Goal: Task Accomplishment & Management: Use online tool/utility

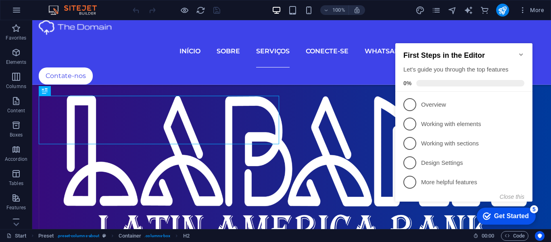
scroll to position [3572, 0]
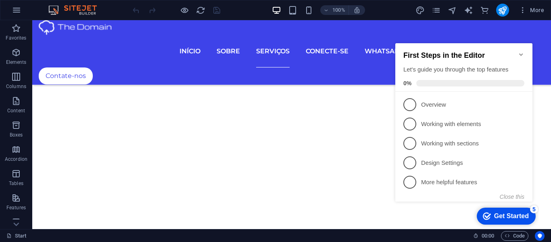
click at [520, 51] on icon "Minimize checklist" at bounding box center [521, 54] width 6 height 6
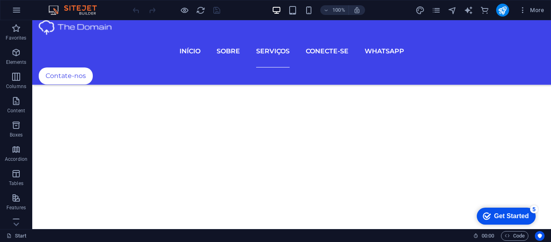
scroll to position [3142, 0]
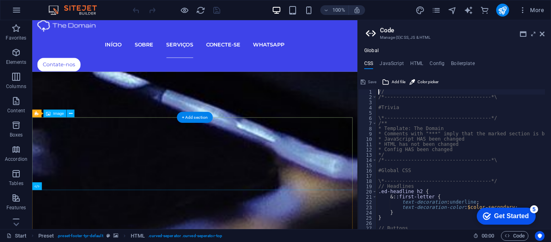
type textarea "height: 200px;"
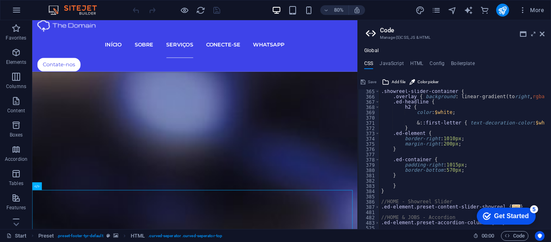
scroll to position [873, 0]
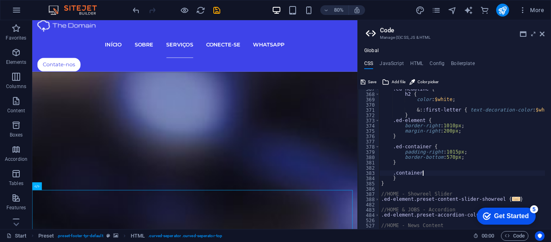
scroll to position [0, 4]
type textarea ".container {}"
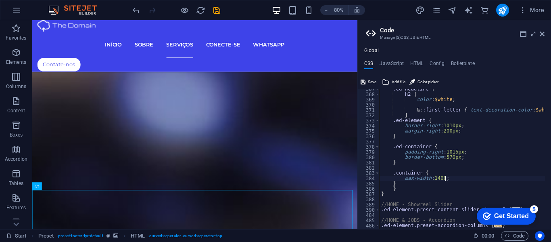
scroll to position [0, 6]
type textarea "max-width: 1400px;"
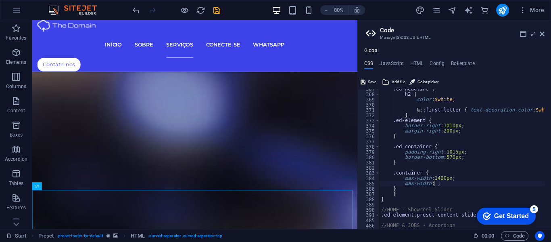
scroll to position [0, 5]
type textarea "max-width: 95%;"
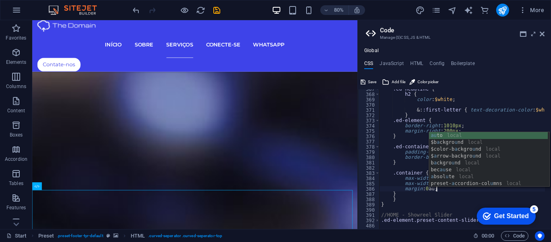
type textarea "margin: 0 auto;"
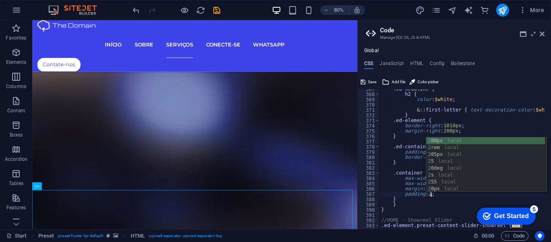
scroll to position [0, 5]
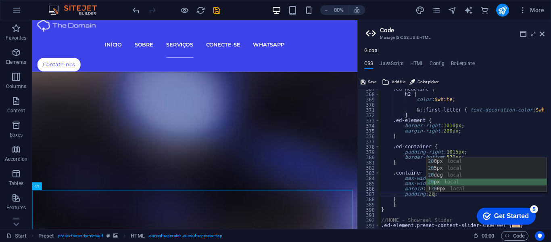
type textarea "padding: 20px;"
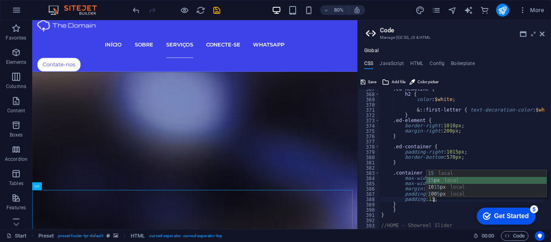
type textarea "padding: 15px;"
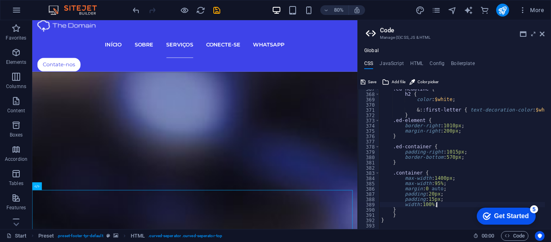
type textarea "}"
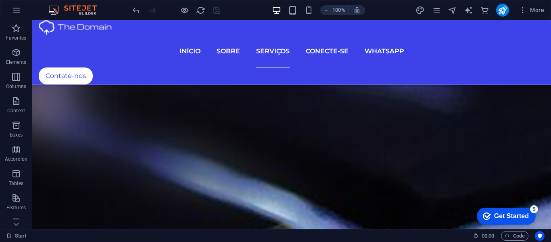
scroll to position [3188, 0]
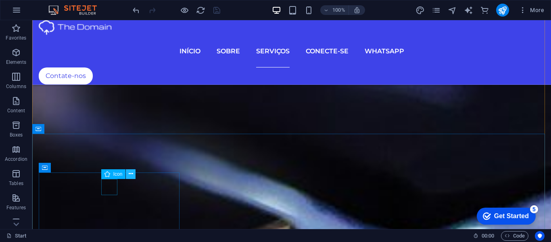
click at [129, 173] on icon at bounding box center [131, 173] width 4 height 8
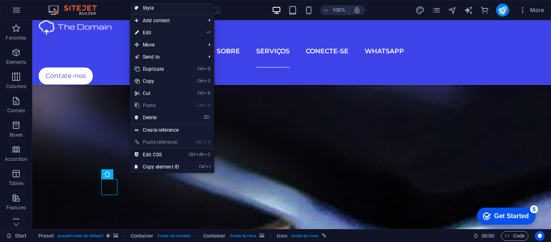
click at [147, 152] on link "Ctrl Alt C Edit CSS" at bounding box center [157, 154] width 54 height 12
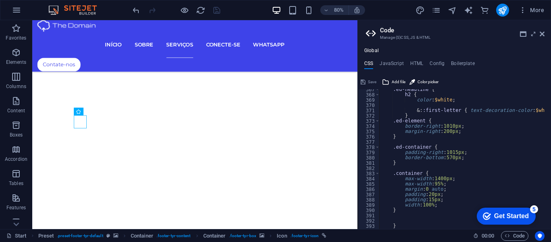
scroll to position [1203, 0]
click at [415, 115] on div ".ed-headline { h2 { color : $white ; &: :first-letter { text-decoration-color :…" at bounding box center [541, 159] width 322 height 144
type textarea "}"
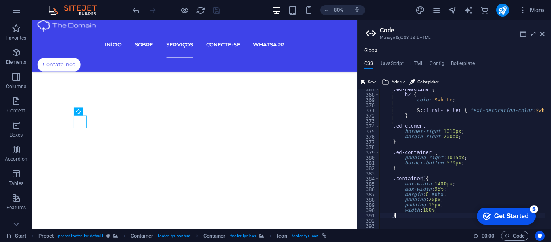
click at [398, 216] on div ".ed-headline { h2 { color : $white ; &: :first-letter { text-decoration-color :…" at bounding box center [541, 159] width 322 height 144
type textarea "}"
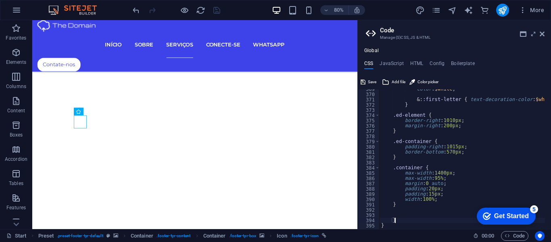
scroll to position [1220, 0]
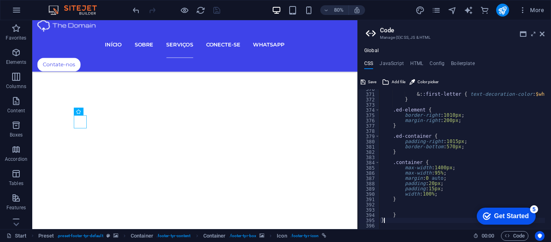
type textarea "}"
type textarea "ed-icon {}"
type textarea "4"
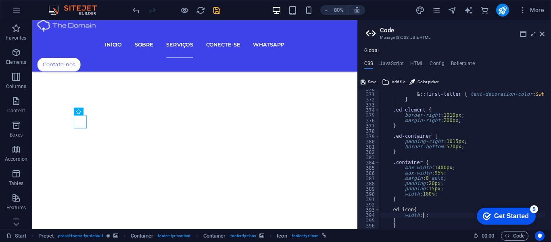
scroll to position [0, 4]
type textarea "width: 45px;"
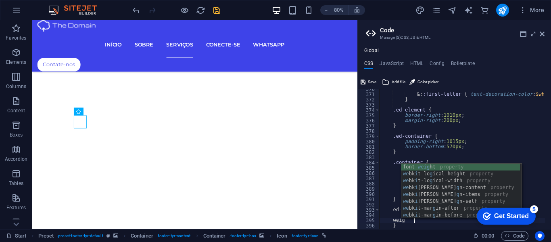
scroll to position [0, 3]
type textarea "w"
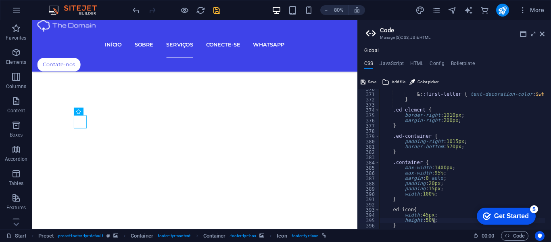
scroll to position [0, 5]
type textarea "}"
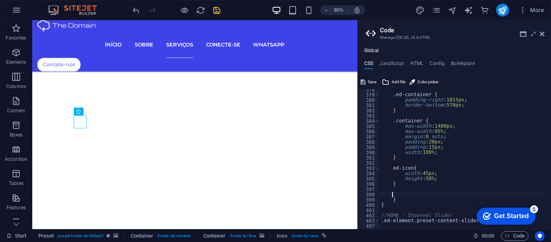
scroll to position [1275, 0]
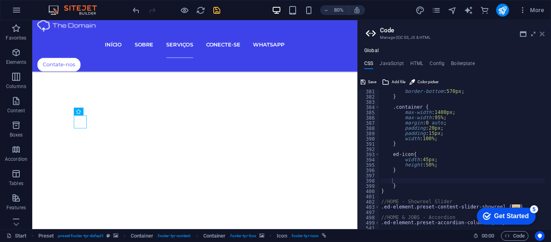
click at [540, 31] on icon at bounding box center [542, 34] width 5 height 6
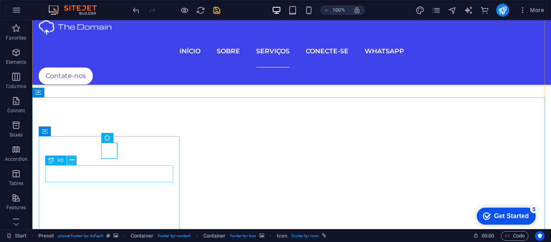
click at [70, 158] on icon at bounding box center [72, 160] width 4 height 8
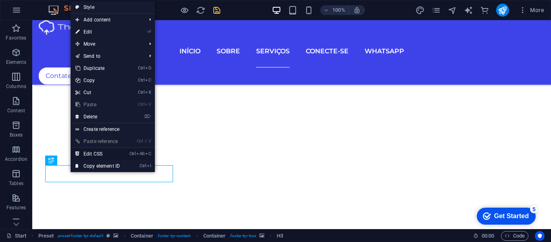
click at [96, 149] on link "Ctrl Alt C Edit CSS" at bounding box center [98, 154] width 54 height 12
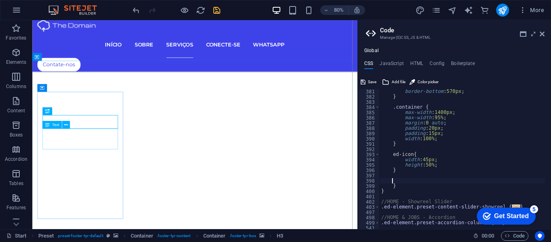
type textarea "a { color: $white; }"
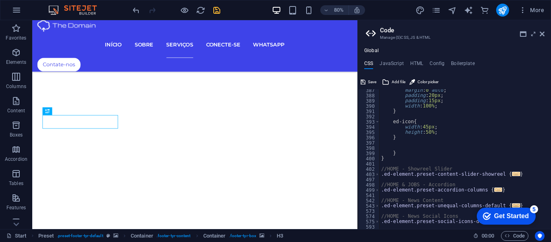
scroll to position [1308, 0]
click at [541, 33] on icon at bounding box center [542, 34] width 5 height 6
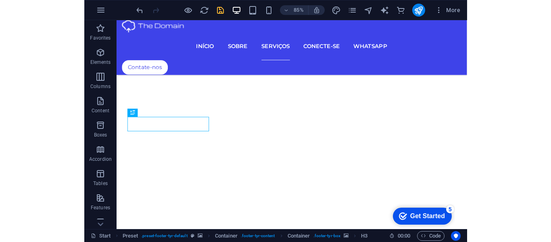
scroll to position [3273, 0]
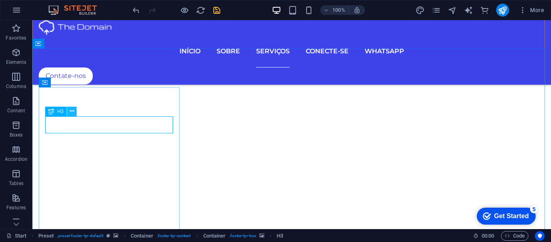
click at [71, 109] on icon at bounding box center [72, 111] width 4 height 8
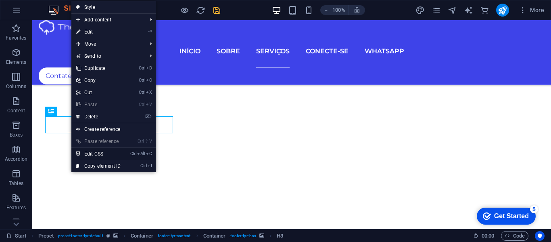
click at [91, 153] on link "Ctrl Alt C Edit CSS" at bounding box center [98, 154] width 54 height 12
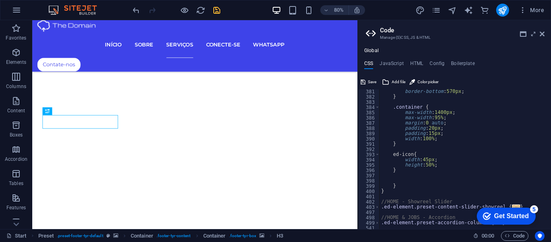
scroll to position [1279, 0]
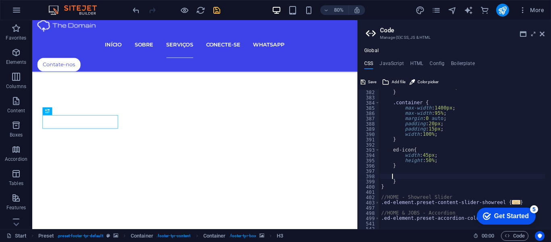
click at [412, 174] on div "border-bottom : 570px ; } .container { max-width : 1400px ; max-width : 95% ; m…" at bounding box center [541, 156] width 322 height 144
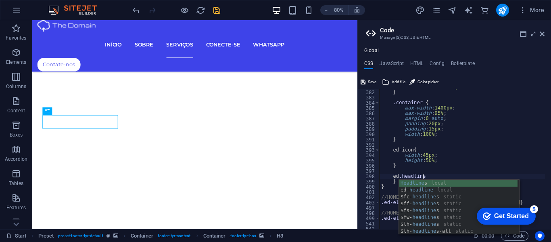
scroll to position [0, 4]
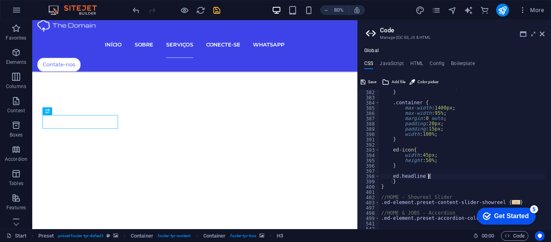
type textarea "ed.headline {}"
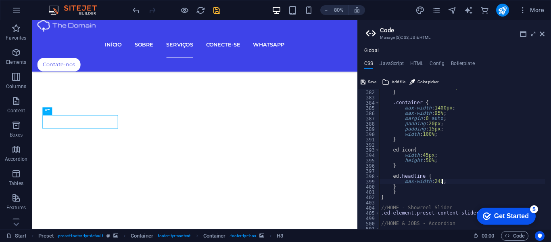
scroll to position [0, 6]
type textarea "max-width: 240px;"
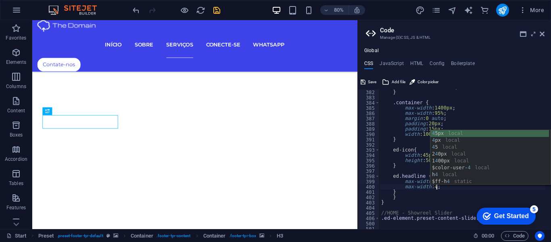
scroll to position [0, 5]
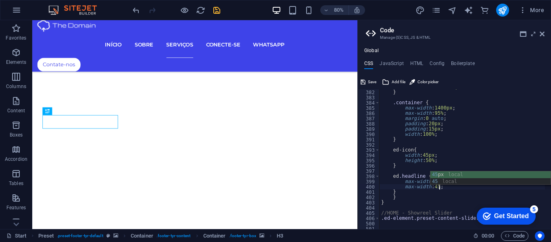
type textarea "max-width: 45%;"
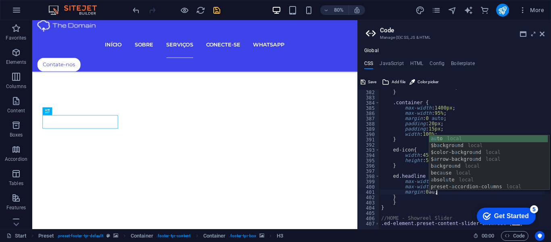
type textarea "margin: 0 auto;"
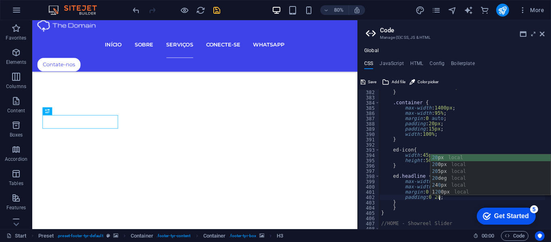
type textarea "padding: 0 20px;"
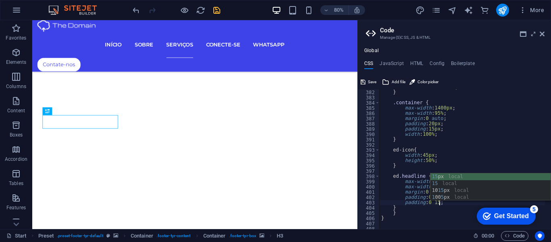
type textarea "padding: 0 15px;"
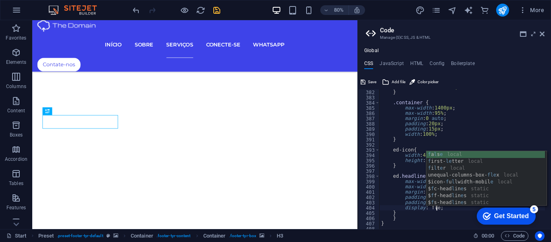
type textarea "display: flex;"
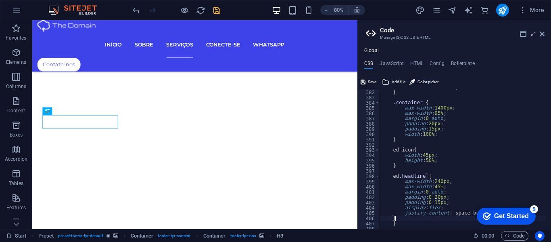
scroll to position [0, 2]
type textarea "justify-content: space-between;"
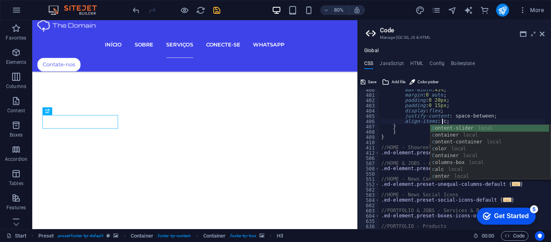
scroll to position [0, 6]
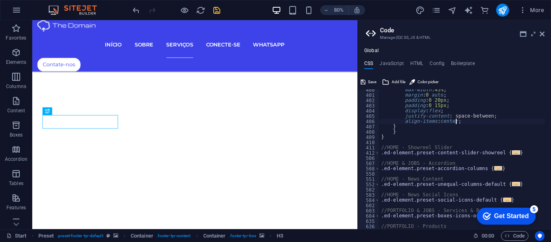
type textarea "align-items: center;"
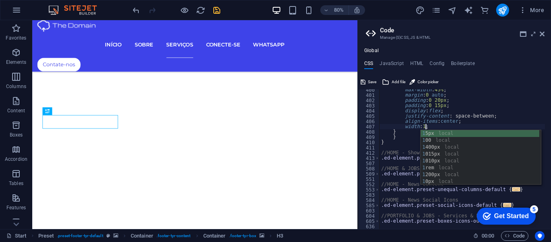
scroll to position [0, 4]
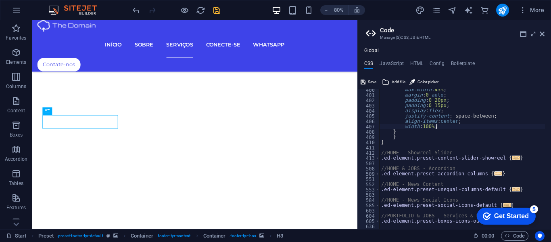
type textarea "}"
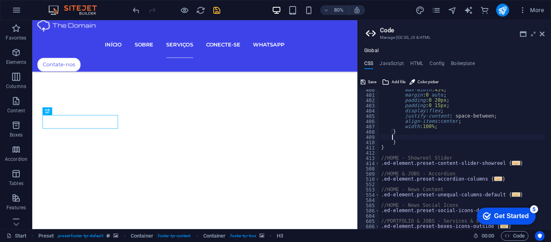
scroll to position [0, 1]
click at [365, 80] on icon at bounding box center [363, 82] width 5 height 10
